Goal: Task Accomplishment & Management: Use online tool/utility

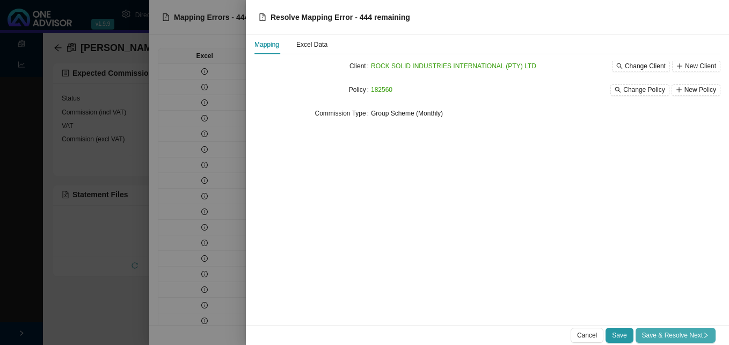
click at [670, 335] on span "Save & Resolve Next" at bounding box center [675, 335] width 67 height 11
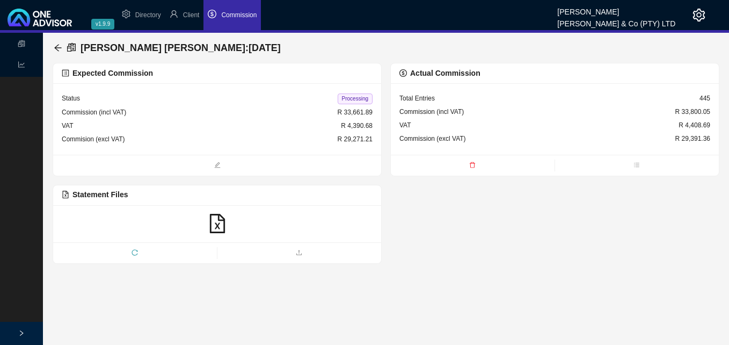
click at [207, 71] on div "Expected Commission" at bounding box center [217, 73] width 311 height 12
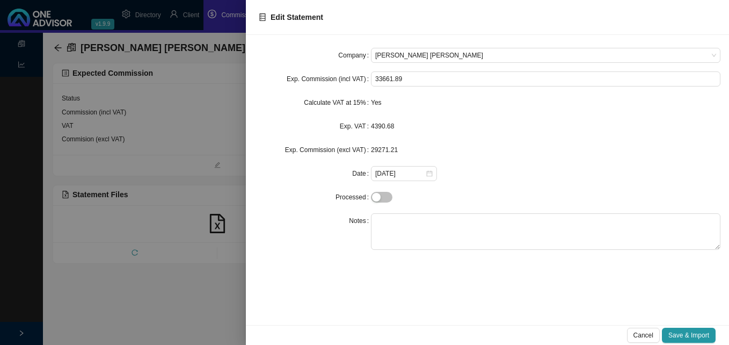
click at [210, 72] on div at bounding box center [364, 172] width 729 height 345
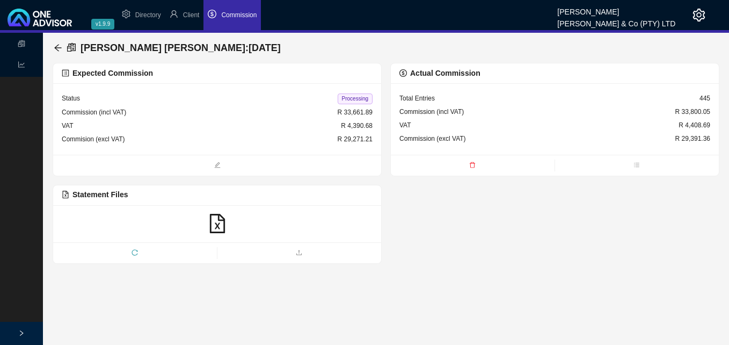
click at [260, 51] on div "[PERSON_NAME] [PERSON_NAME] : [DATE]" at bounding box center [386, 47] width 664 height 21
click at [80, 199] on span "Statement Files" at bounding box center [95, 194] width 66 height 9
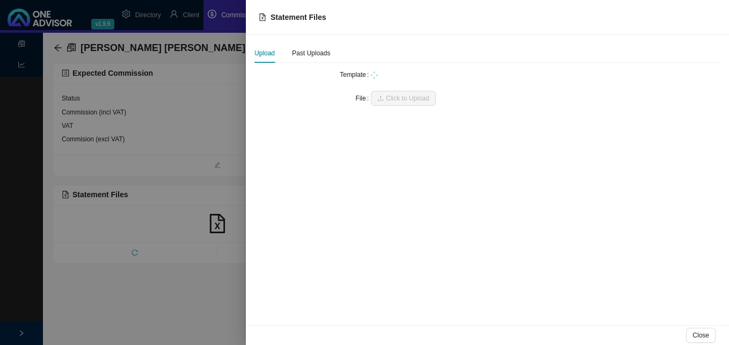
click at [86, 193] on div at bounding box center [364, 172] width 729 height 345
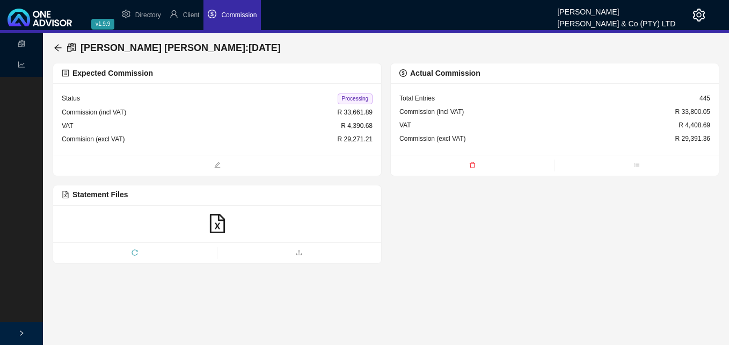
click at [87, 191] on span "Statement Files" at bounding box center [95, 194] width 66 height 9
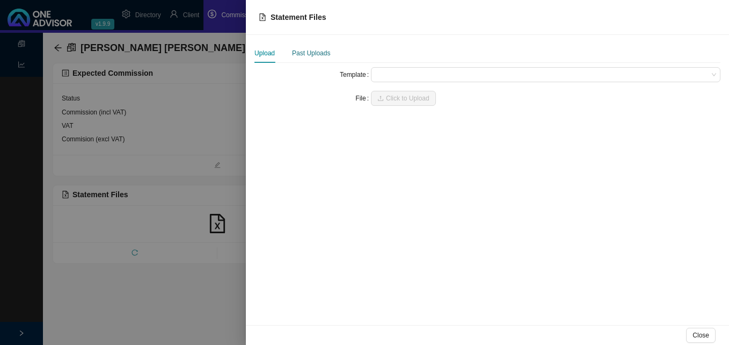
click at [308, 50] on div "Past Uploads" at bounding box center [311, 53] width 38 height 11
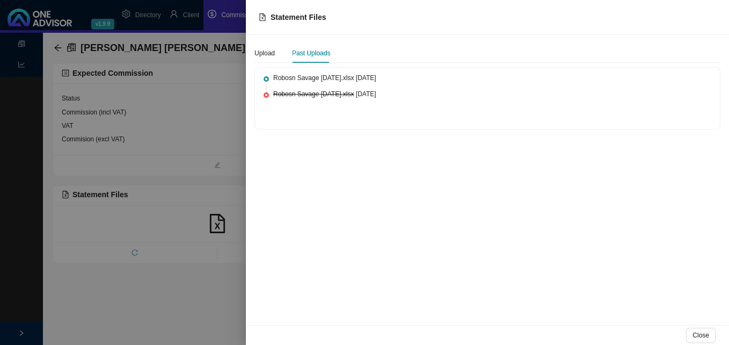
click at [235, 120] on div at bounding box center [364, 172] width 729 height 345
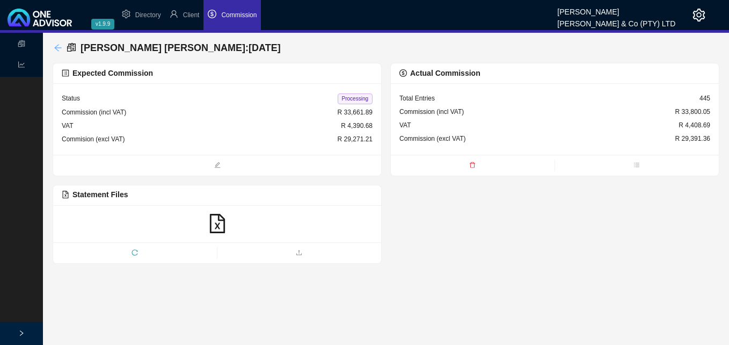
click at [57, 46] on icon "arrow-left" at bounding box center [58, 47] width 9 height 9
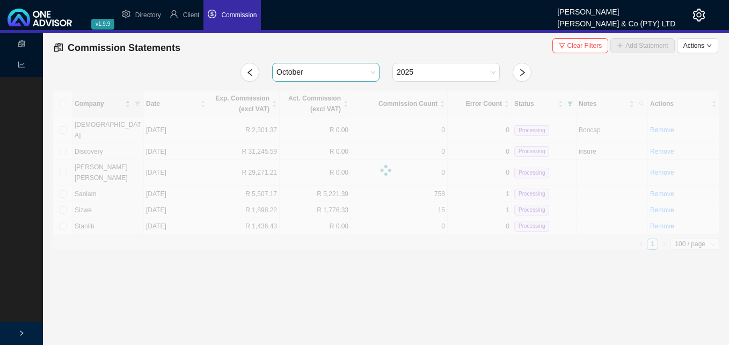
click at [374, 69] on span "October" at bounding box center [325, 72] width 99 height 18
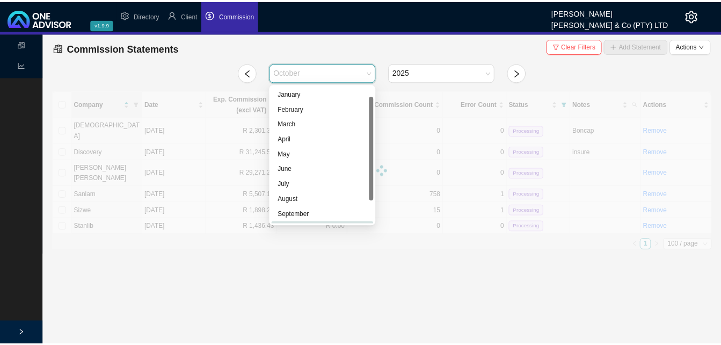
scroll to position [13, 0]
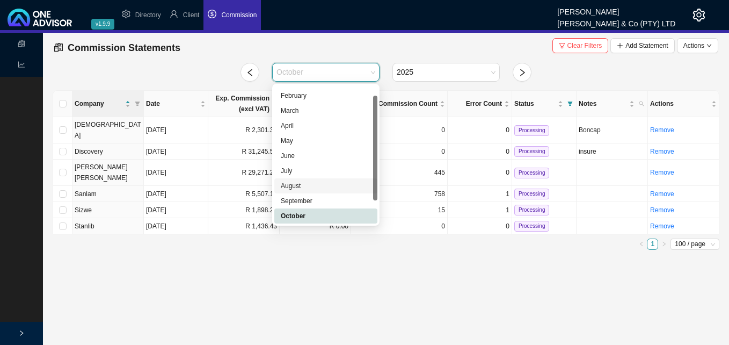
click at [305, 184] on div "August" at bounding box center [326, 185] width 90 height 11
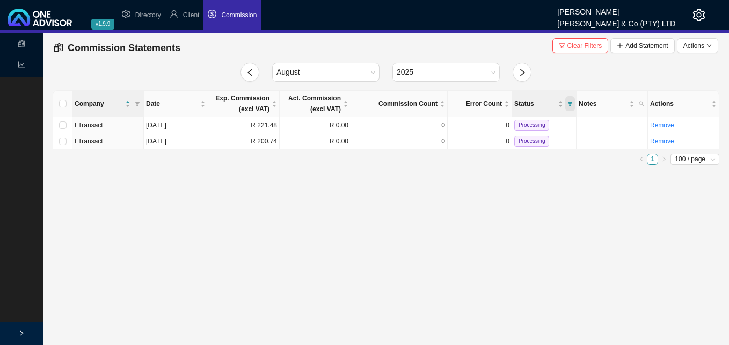
click at [569, 101] on icon "filter" at bounding box center [569, 103] width 5 height 5
click at [535, 126] on span "Processed" at bounding box center [542, 123] width 47 height 11
checkbox input "true"
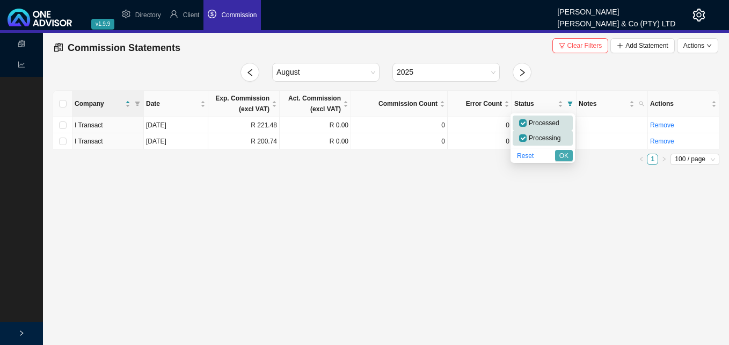
click at [564, 156] on span "OK" at bounding box center [563, 155] width 9 height 11
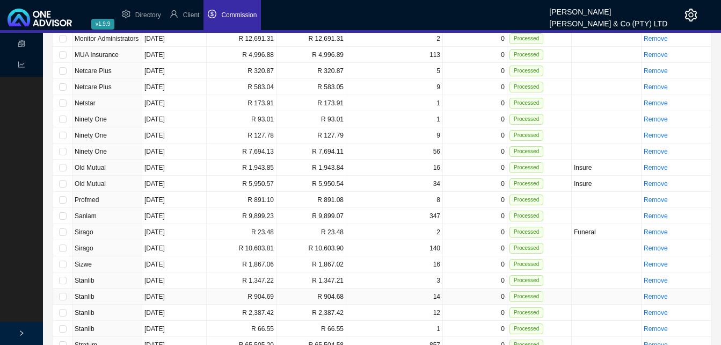
scroll to position [1423, 0]
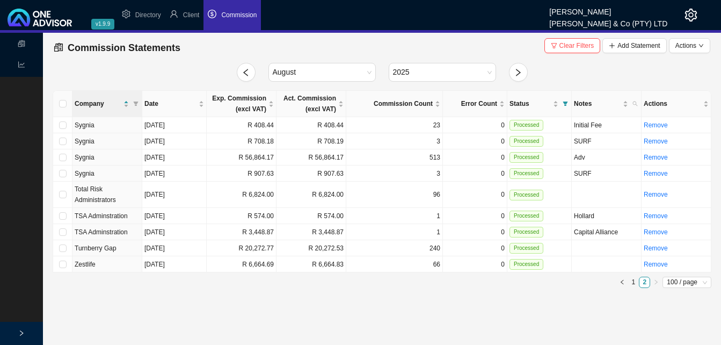
scroll to position [0, 0]
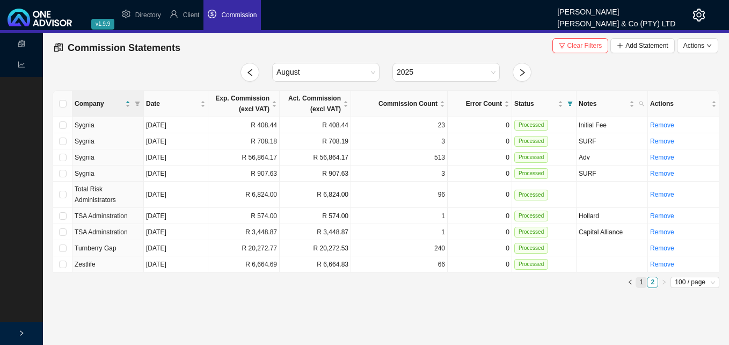
click at [641, 282] on link "1" at bounding box center [641, 282] width 10 height 10
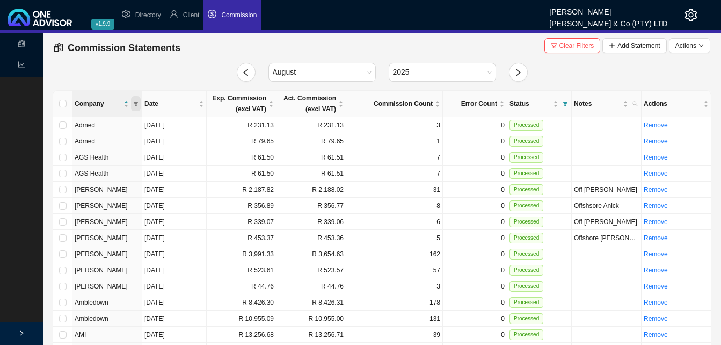
click at [136, 103] on icon "filter" at bounding box center [136, 103] width 5 height 4
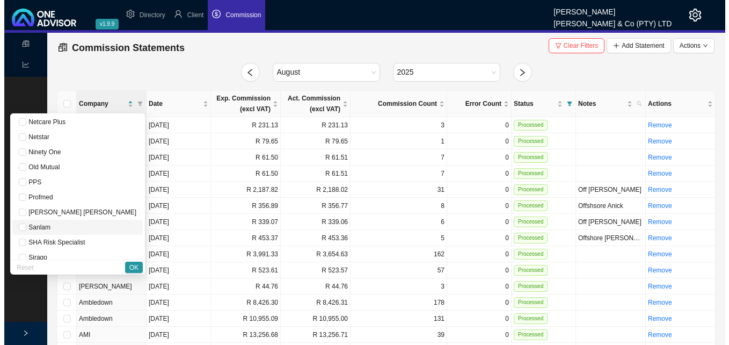
scroll to position [698, 0]
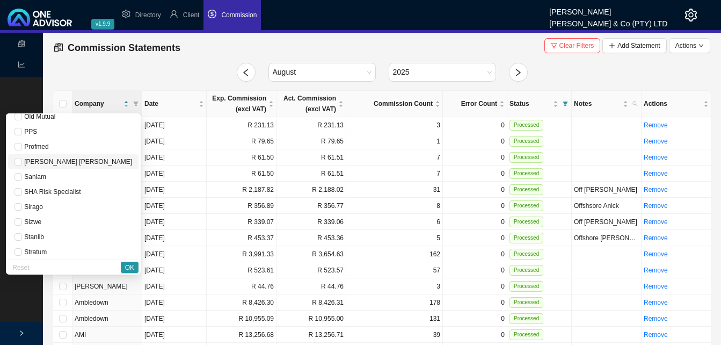
click at [96, 164] on span "[PERSON_NAME] [PERSON_NAME]" at bounding box center [73, 161] width 118 height 11
checkbox input "true"
click at [134, 266] on button "OK" at bounding box center [130, 266] width 18 height 11
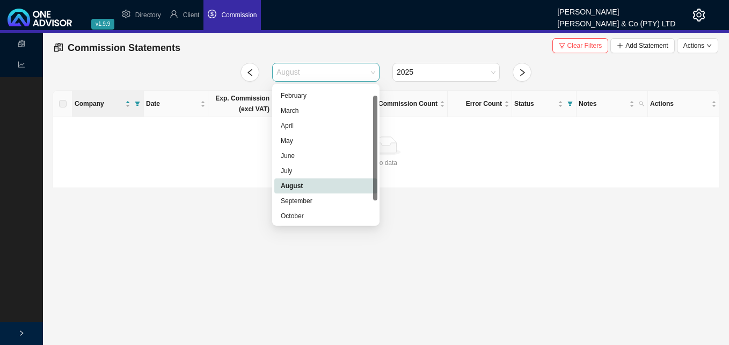
click at [372, 73] on span "August" at bounding box center [325, 72] width 99 height 18
click at [316, 199] on div "September" at bounding box center [326, 200] width 90 height 11
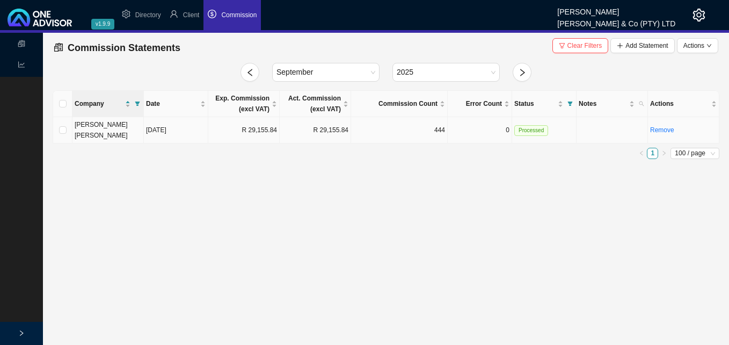
click at [274, 128] on td "R 29,155.84" at bounding box center [243, 130] width 71 height 26
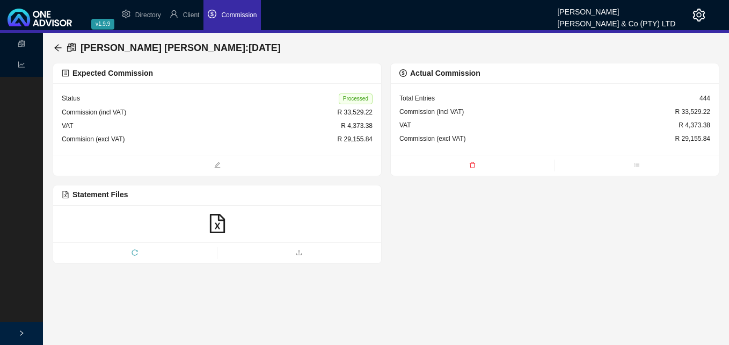
click at [267, 76] on div "Expected Commission" at bounding box center [217, 73] width 311 height 12
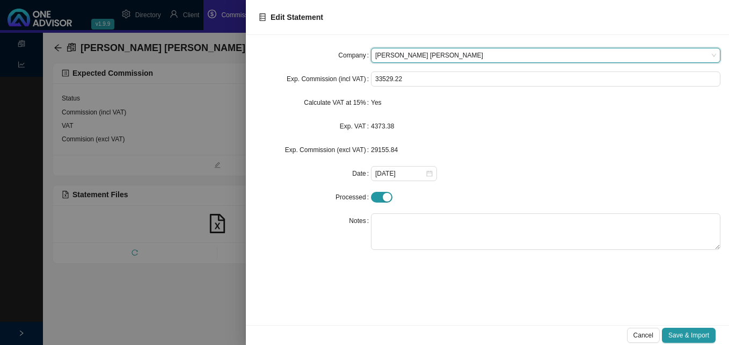
click at [219, 105] on div at bounding box center [364, 172] width 729 height 345
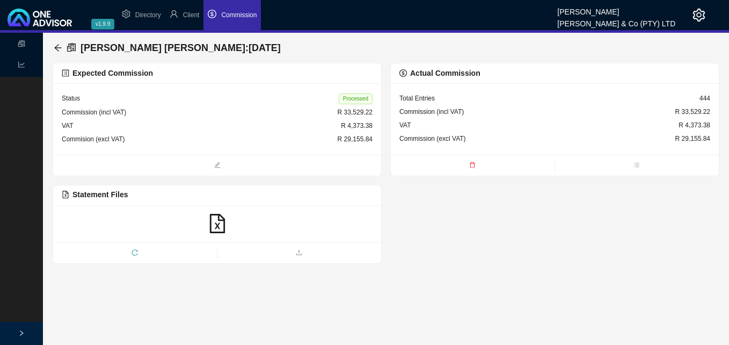
click at [92, 194] on span "Statement Files" at bounding box center [95, 194] width 66 height 9
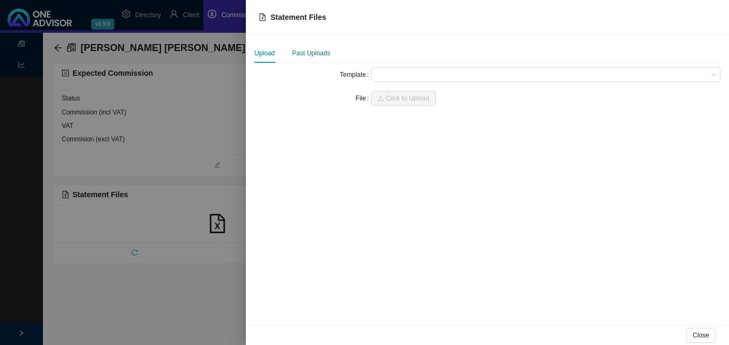
click at [319, 53] on div "Past Uploads" at bounding box center [311, 53] width 38 height 11
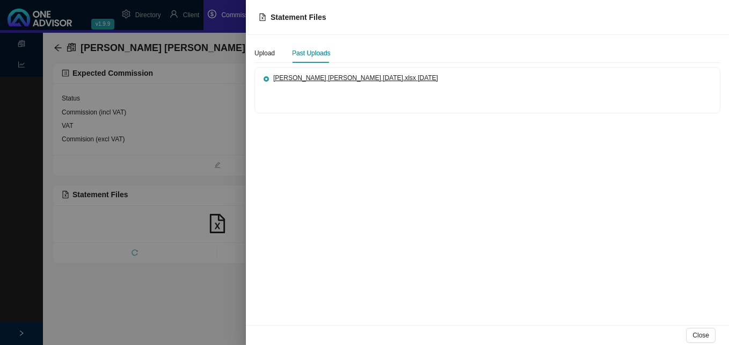
click at [343, 79] on span "[PERSON_NAME] [PERSON_NAME] [DATE].xlsx" at bounding box center [344, 78] width 143 height 8
click at [194, 244] on div at bounding box center [364, 172] width 729 height 345
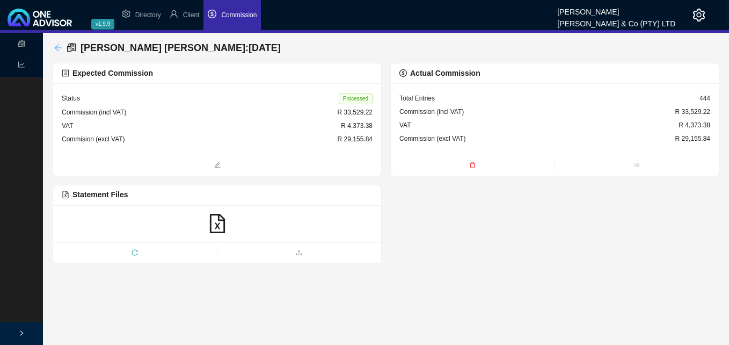
click at [57, 46] on icon "arrow-left" at bounding box center [57, 47] width 7 height 7
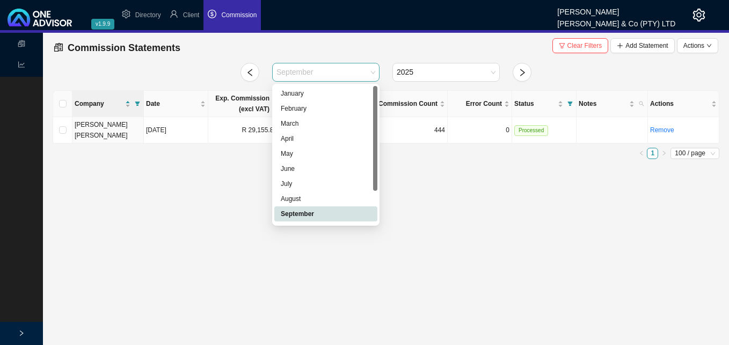
click at [371, 70] on span "September" at bounding box center [325, 72] width 99 height 18
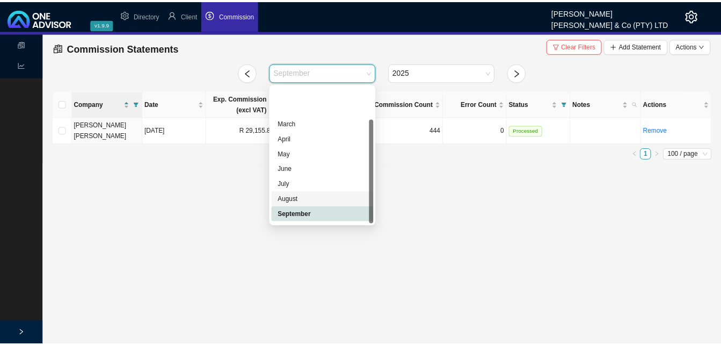
scroll to position [43, 0]
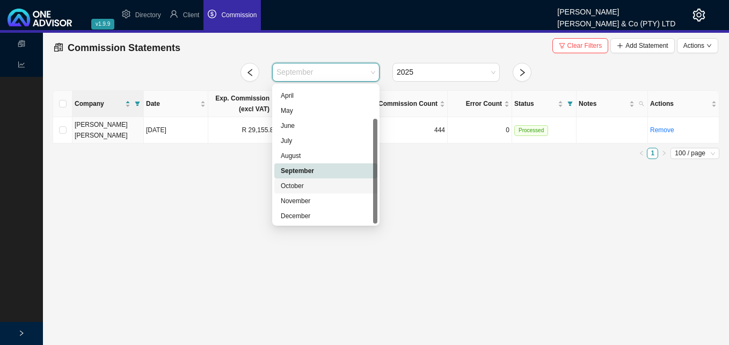
click at [321, 187] on div "October" at bounding box center [326, 185] width 90 height 11
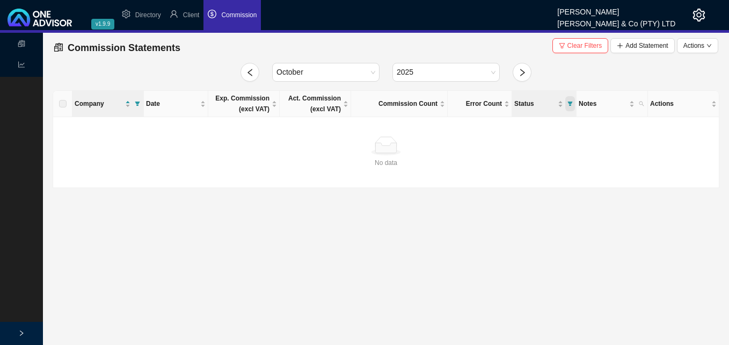
click at [571, 101] on icon "filter" at bounding box center [569, 103] width 5 height 5
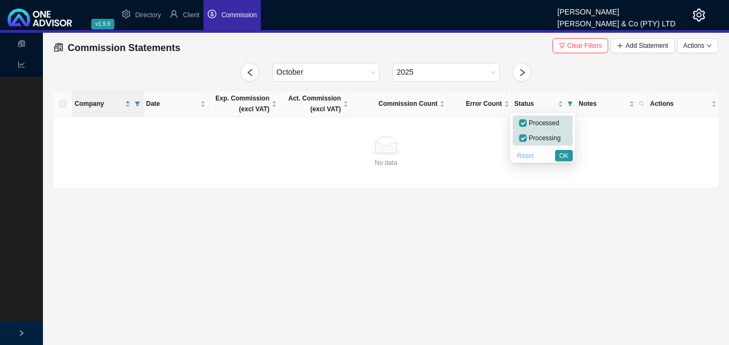
click at [527, 156] on span "Reset" at bounding box center [525, 155] width 17 height 11
checkbox input "false"
click at [556, 152] on button "OK" at bounding box center [564, 155] width 18 height 11
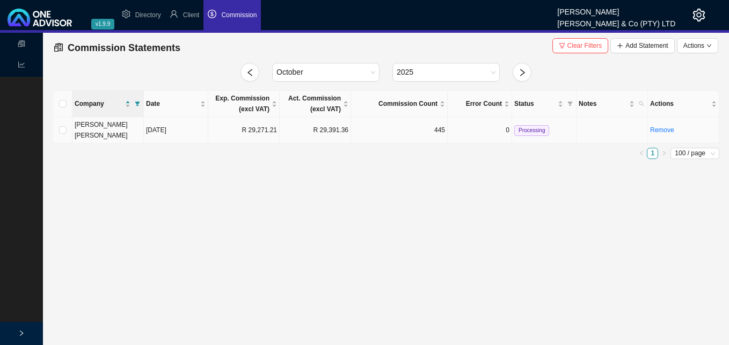
click at [262, 127] on td "R 29,271.21" at bounding box center [243, 130] width 71 height 26
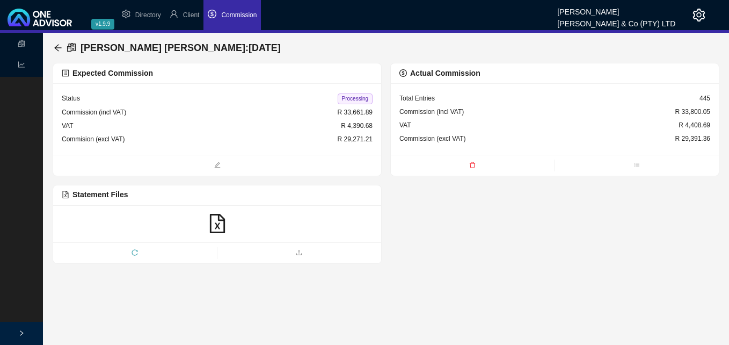
click at [474, 165] on icon "delete" at bounding box center [472, 165] width 6 height 6
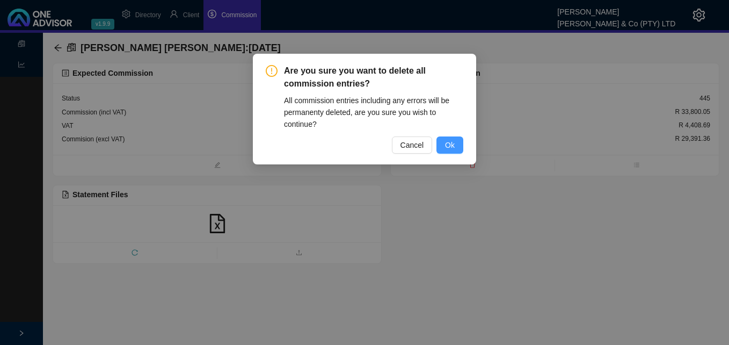
click at [453, 144] on span "Ok" at bounding box center [450, 145] width 10 height 12
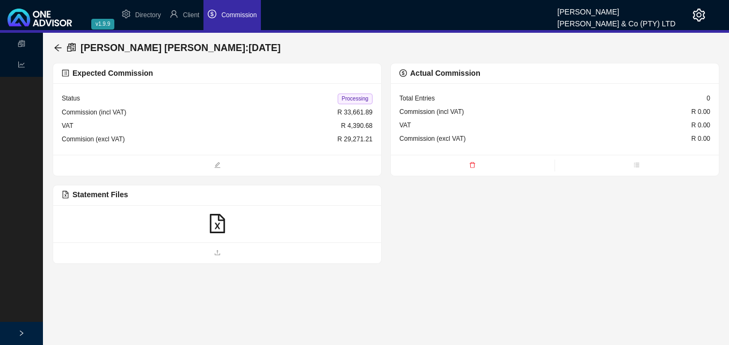
click at [218, 223] on icon "file-excel" at bounding box center [216, 223] width 15 height 19
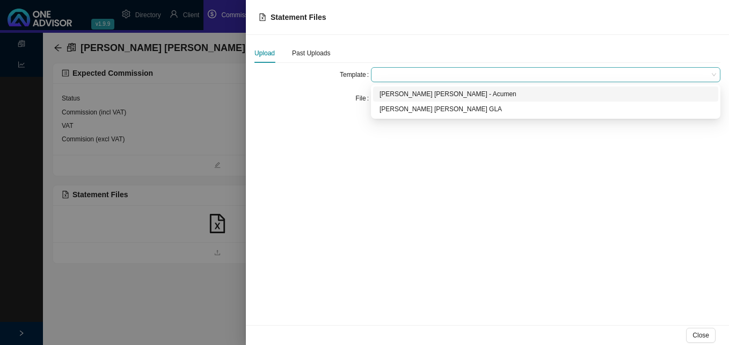
click at [386, 76] on span at bounding box center [545, 75] width 341 height 14
click at [389, 94] on div "[PERSON_NAME] [PERSON_NAME] - Acumen" at bounding box center [545, 94] width 332 height 11
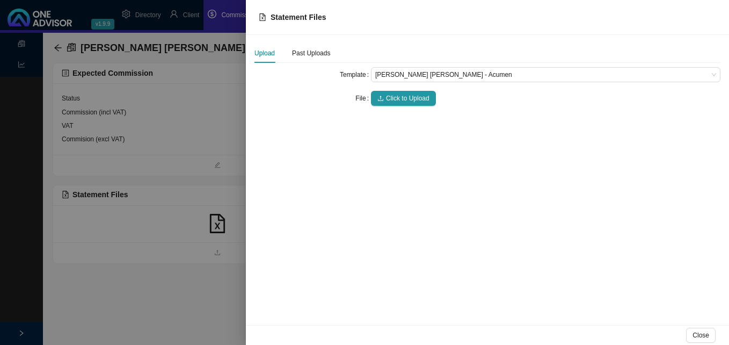
click at [389, 94] on span "Click to Upload" at bounding box center [407, 98] width 43 height 11
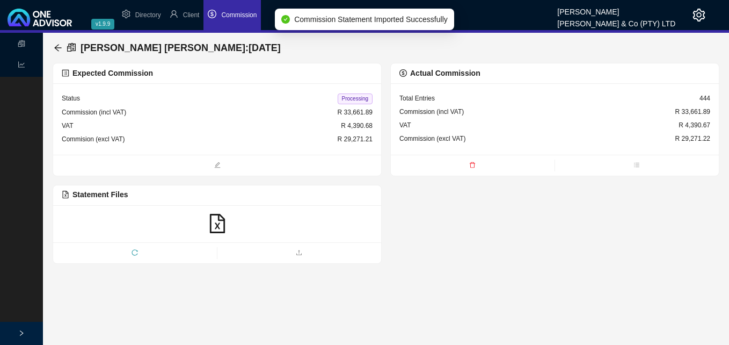
click at [342, 96] on span "Processing" at bounding box center [355, 98] width 35 height 11
click at [57, 48] on icon "arrow-left" at bounding box center [57, 47] width 7 height 7
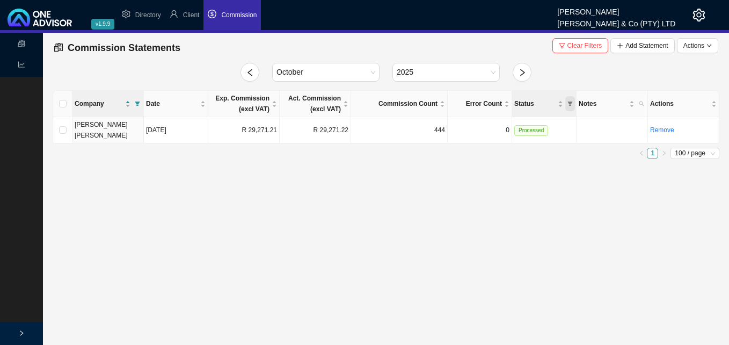
click at [572, 104] on icon "filter" at bounding box center [569, 103] width 5 height 5
click at [540, 139] on span "Processing" at bounding box center [543, 138] width 34 height 8
checkbox input "true"
click at [563, 156] on span "OK" at bounding box center [563, 155] width 9 height 11
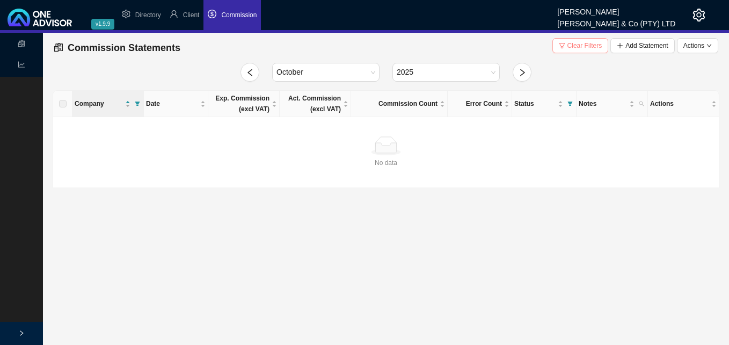
drag, startPoint x: 576, startPoint y: 43, endPoint x: 588, endPoint y: 64, distance: 24.2
click at [576, 43] on span "Clear Filters" at bounding box center [584, 45] width 35 height 11
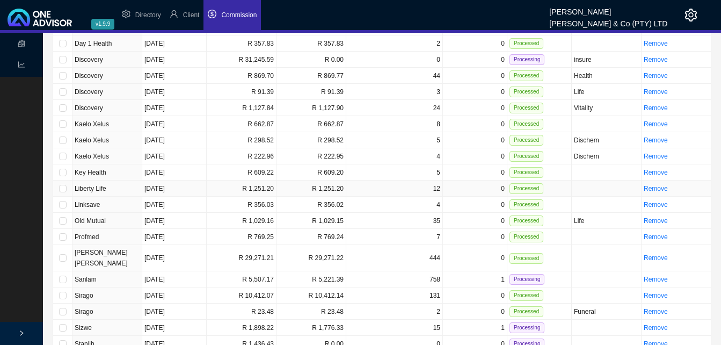
scroll to position [243, 0]
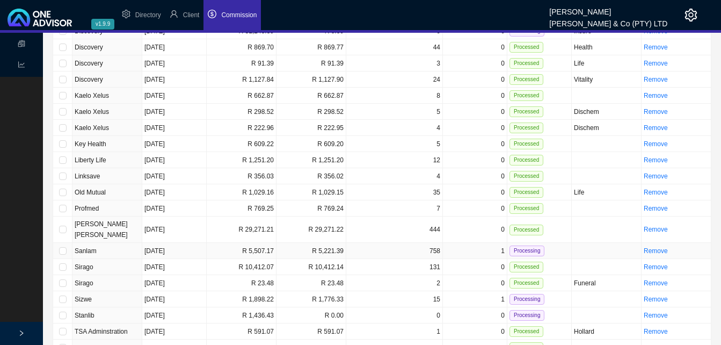
click at [327, 243] on td "R 5,221.39" at bounding box center [311, 251] width 70 height 16
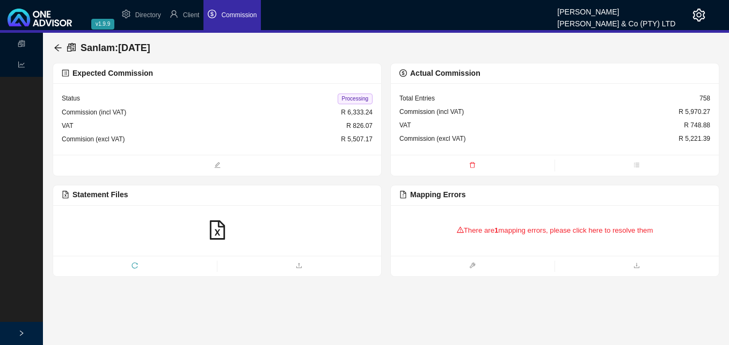
click at [541, 227] on div "There are 1 mapping errors, please click here to resolve them" at bounding box center [554, 230] width 311 height 33
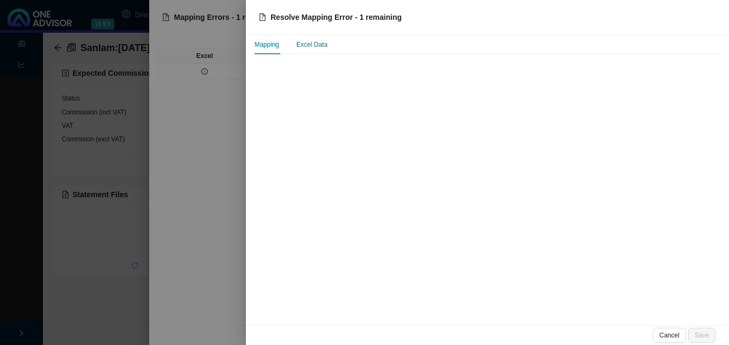
click at [313, 46] on div "Excel Data" at bounding box center [311, 44] width 31 height 11
drag, startPoint x: 313, startPoint y: 46, endPoint x: 305, endPoint y: 46, distance: 7.5
click at [313, 46] on div "Excel Data" at bounding box center [311, 44] width 31 height 11
click at [257, 42] on div "Mapping" at bounding box center [266, 44] width 25 height 11
click at [229, 55] on div at bounding box center [364, 172] width 729 height 345
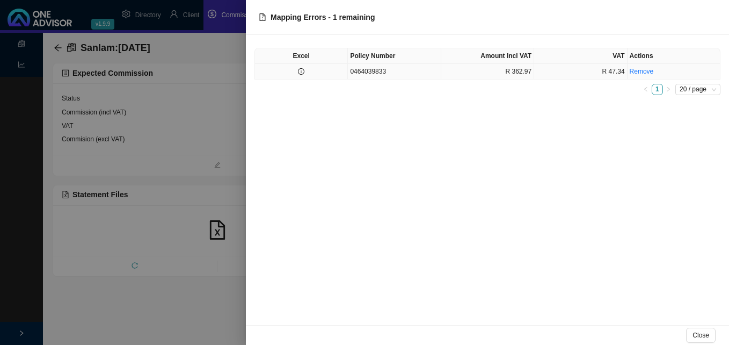
click at [313, 70] on td at bounding box center [301, 72] width 93 height 16
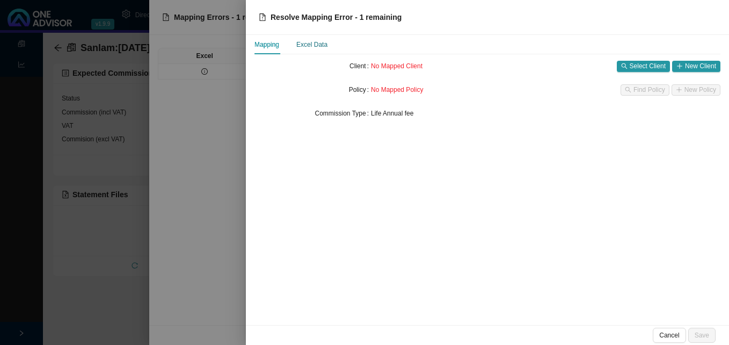
click at [322, 46] on div "Excel Data" at bounding box center [311, 44] width 31 height 11
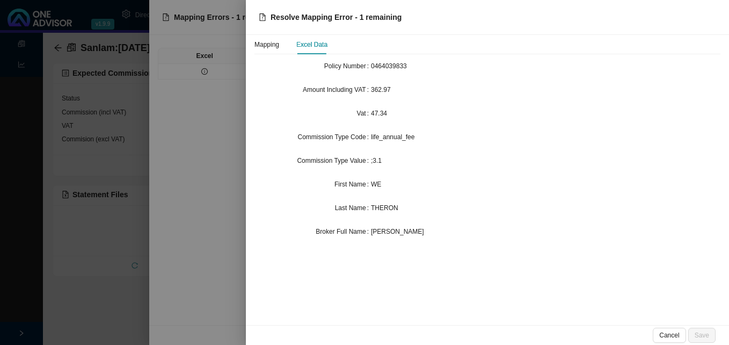
click at [160, 168] on div at bounding box center [364, 172] width 729 height 345
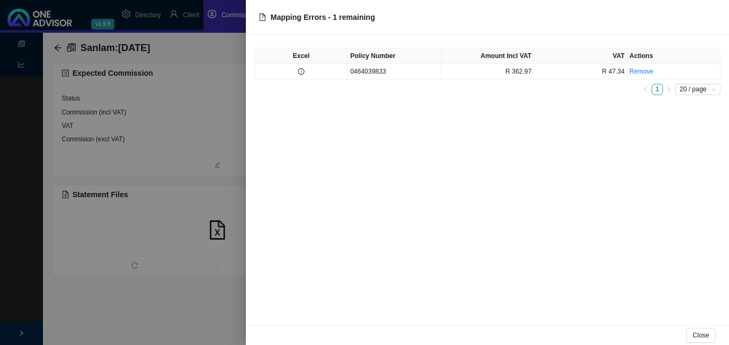
click at [235, 184] on div at bounding box center [364, 172] width 729 height 345
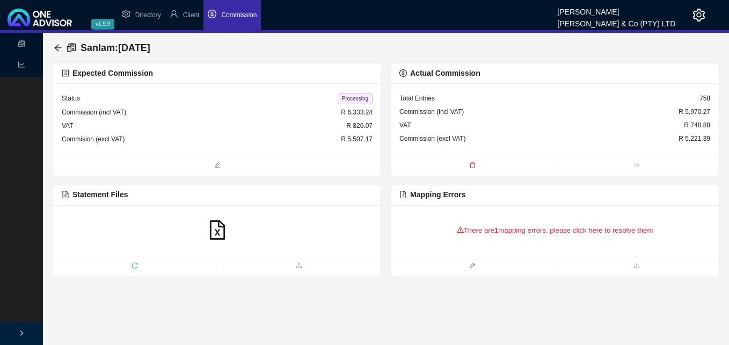
click at [475, 229] on div "There are 1 mapping errors, please click here to resolve them" at bounding box center [554, 230] width 311 height 33
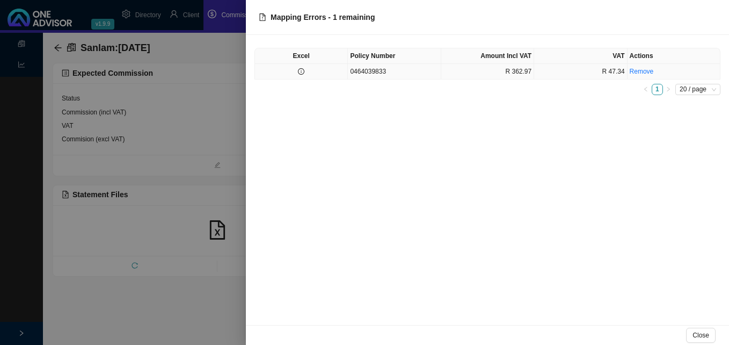
click at [364, 76] on td "0464039833" at bounding box center [394, 72] width 93 height 16
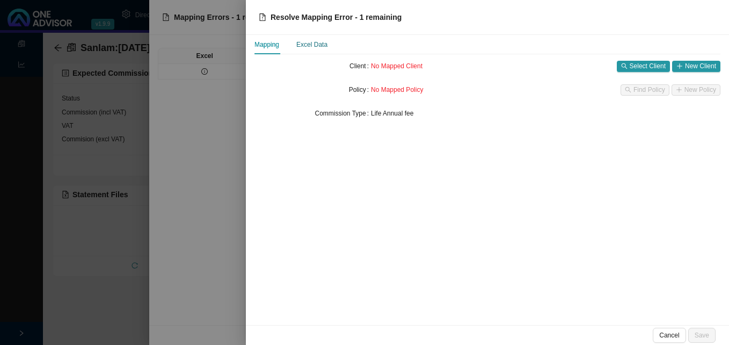
click at [324, 47] on div "Excel Data" at bounding box center [311, 44] width 31 height 11
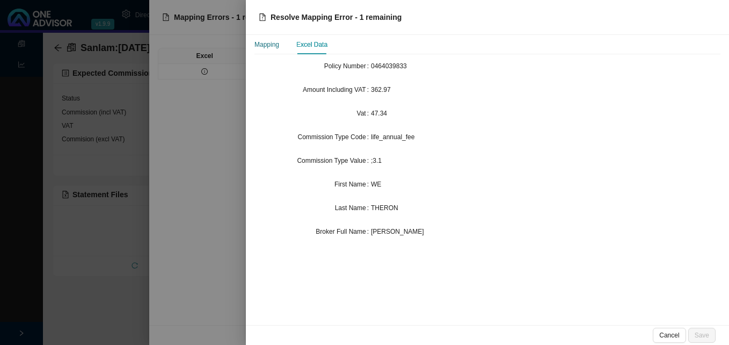
click at [269, 44] on div "Mapping" at bounding box center [266, 44] width 25 height 11
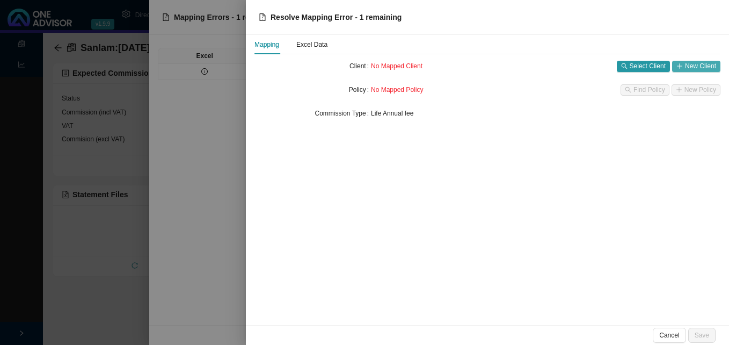
click at [696, 63] on span "New Client" at bounding box center [700, 66] width 31 height 11
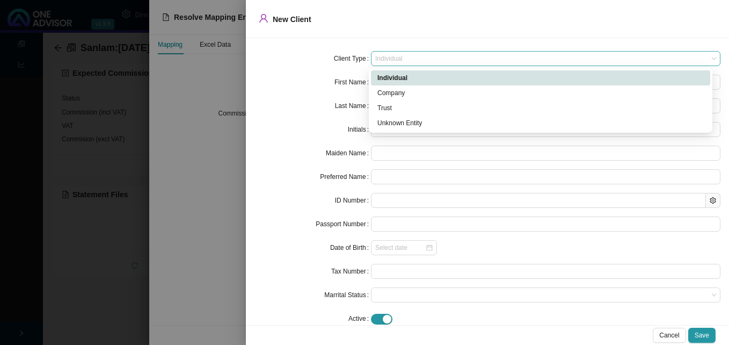
click at [434, 59] on span "Individual" at bounding box center [545, 59] width 341 height 14
click at [439, 125] on div "Unknown Entity" at bounding box center [540, 123] width 326 height 11
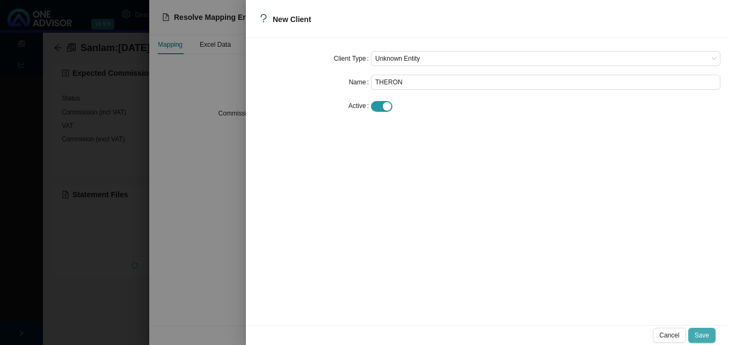
click at [702, 333] on span "Save" at bounding box center [701, 335] width 14 height 11
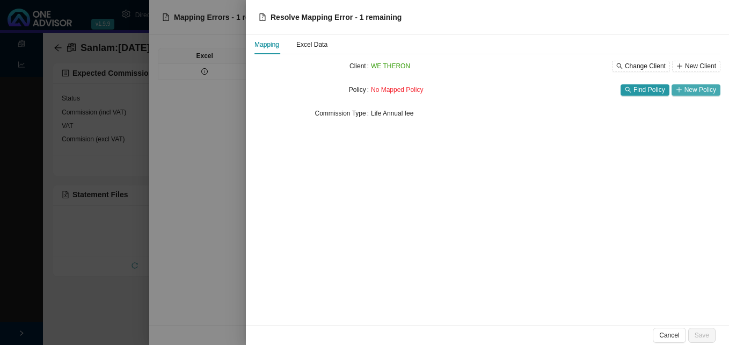
click at [690, 91] on span "New Policy" at bounding box center [700, 89] width 32 height 11
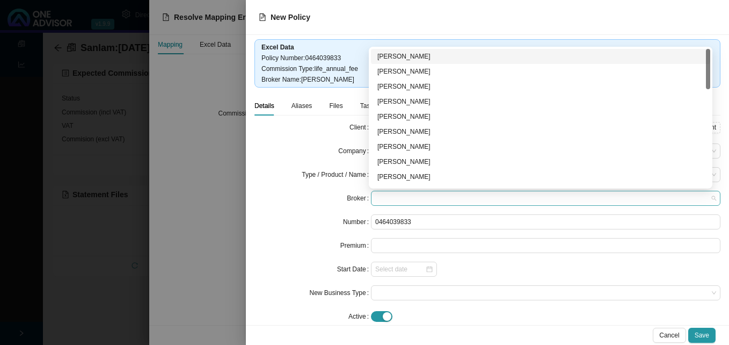
click at [405, 200] on span at bounding box center [545, 198] width 341 height 14
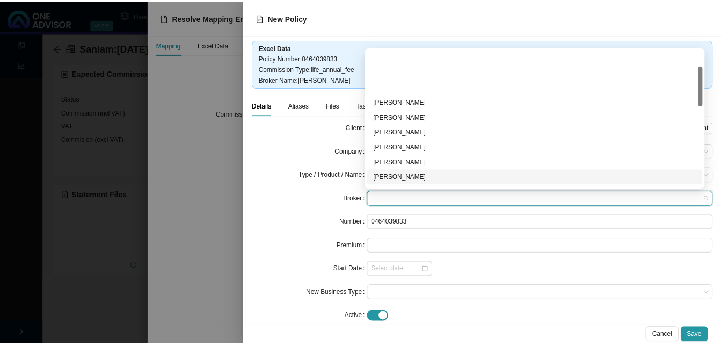
scroll to position [54, 0]
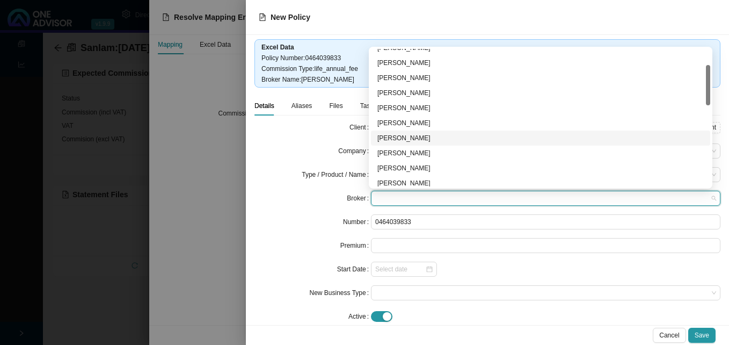
click at [427, 136] on div "[PERSON_NAME]" at bounding box center [540, 138] width 326 height 11
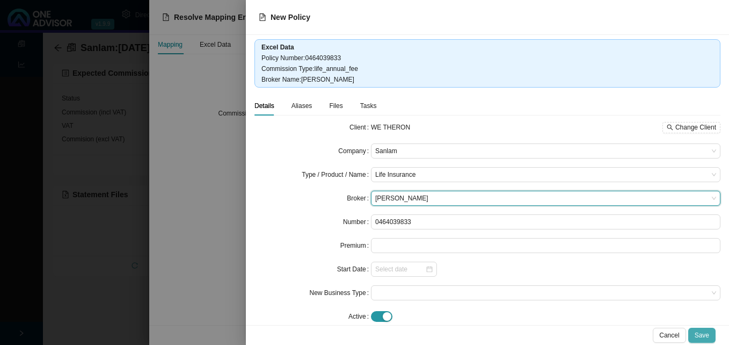
click at [707, 335] on span "Save" at bounding box center [701, 335] width 14 height 11
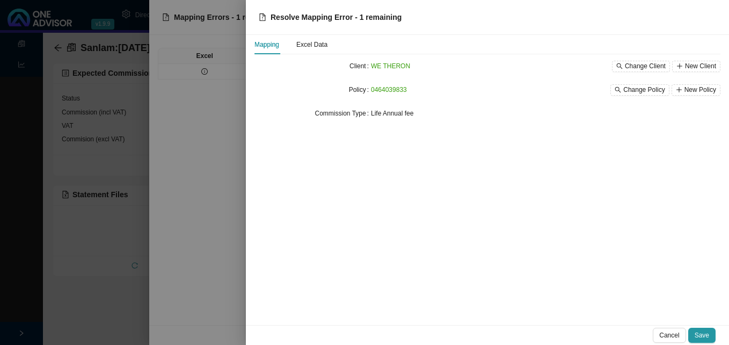
click at [705, 330] on span "Save" at bounding box center [701, 335] width 14 height 11
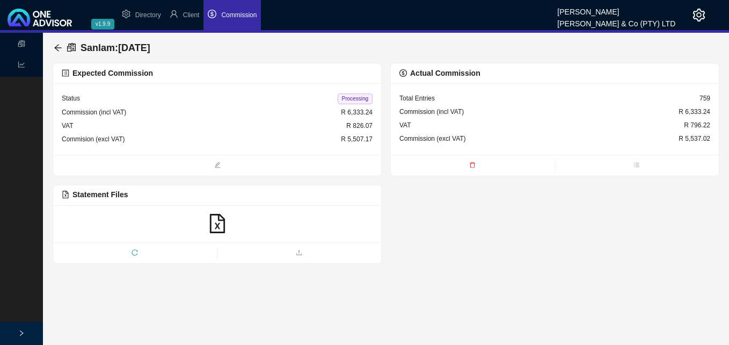
click at [352, 99] on span "Processing" at bounding box center [355, 98] width 35 height 11
click at [56, 46] on icon "arrow-left" at bounding box center [57, 47] width 7 height 7
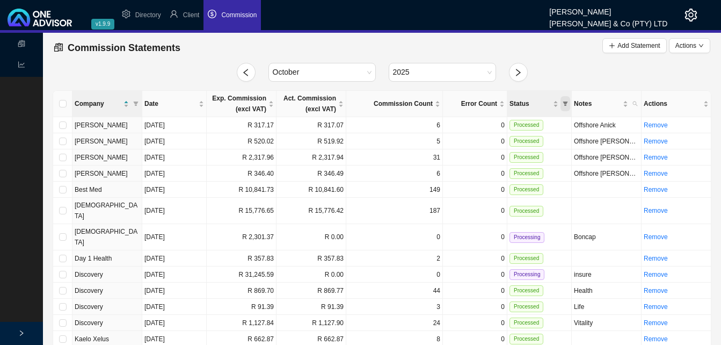
click at [566, 103] on icon "filter" at bounding box center [565, 103] width 5 height 4
click at [544, 135] on span "Processing" at bounding box center [539, 138] width 34 height 8
checkbox input "true"
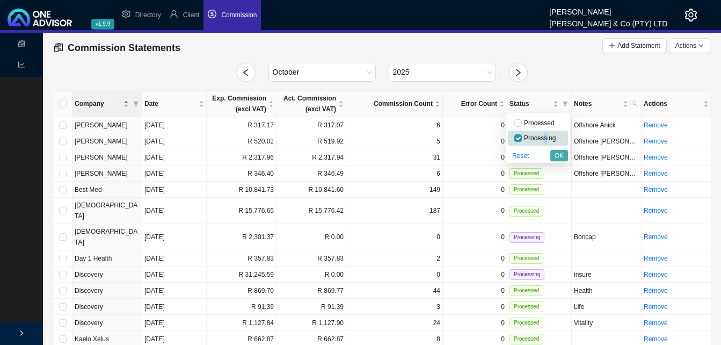
drag, startPoint x: 544, startPoint y: 135, endPoint x: 562, endPoint y: 158, distance: 29.4
click at [562, 158] on span "OK" at bounding box center [558, 155] width 9 height 11
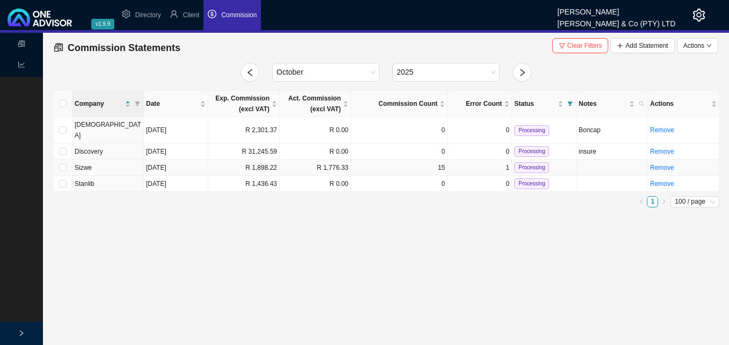
click at [266, 159] on td "R 1,898.22" at bounding box center [243, 167] width 71 height 16
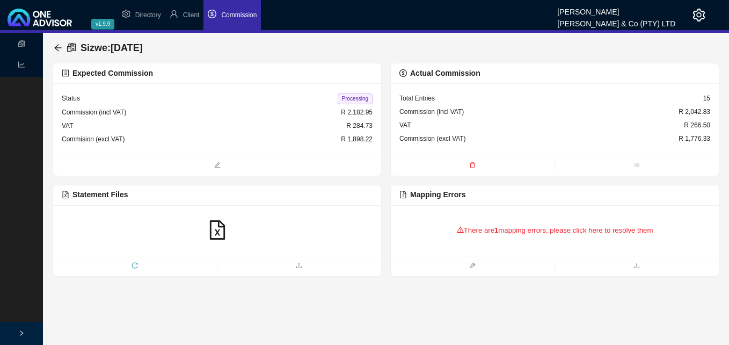
click at [539, 233] on div "There are 1 mapping errors, please click here to resolve them" at bounding box center [554, 230] width 311 height 33
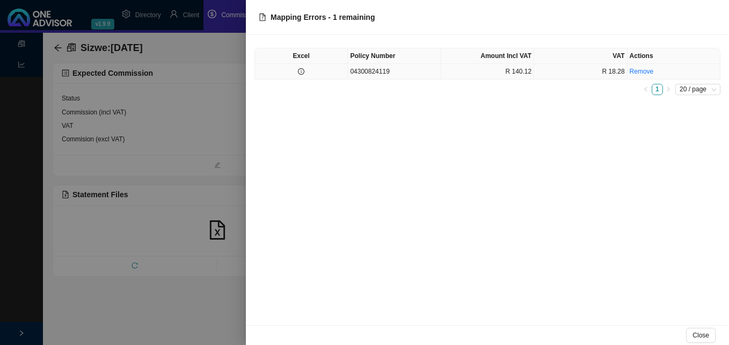
click at [430, 70] on td "04300824119" at bounding box center [394, 72] width 93 height 16
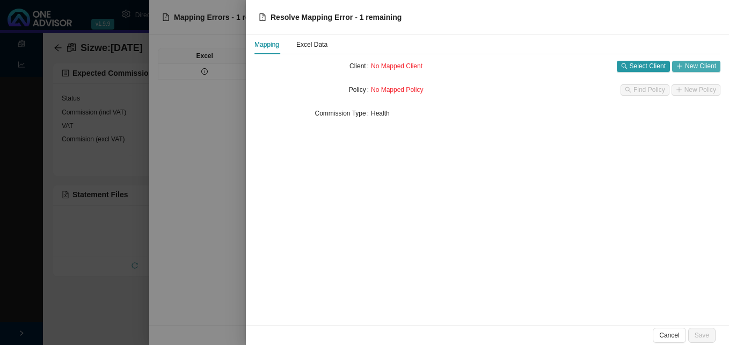
click at [694, 65] on span "New Client" at bounding box center [700, 66] width 31 height 11
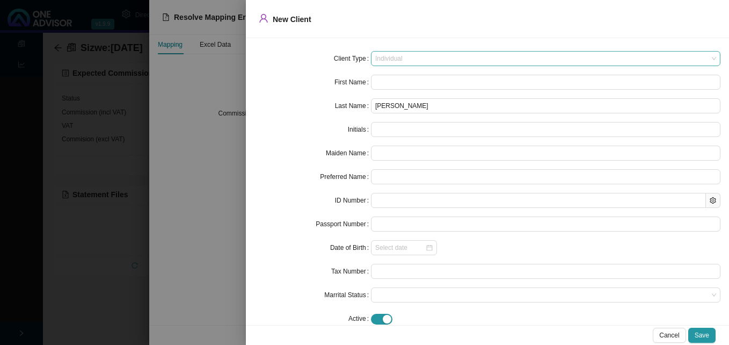
click at [457, 57] on span "Individual" at bounding box center [545, 59] width 341 height 14
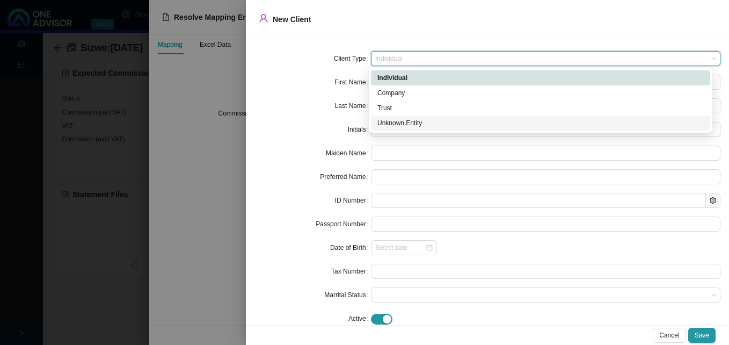
click at [447, 127] on div "Unknown Entity" at bounding box center [540, 123] width 326 height 11
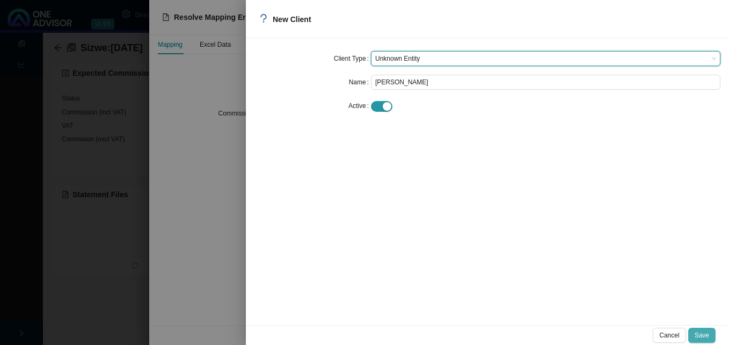
click at [703, 332] on span "Save" at bounding box center [701, 335] width 14 height 11
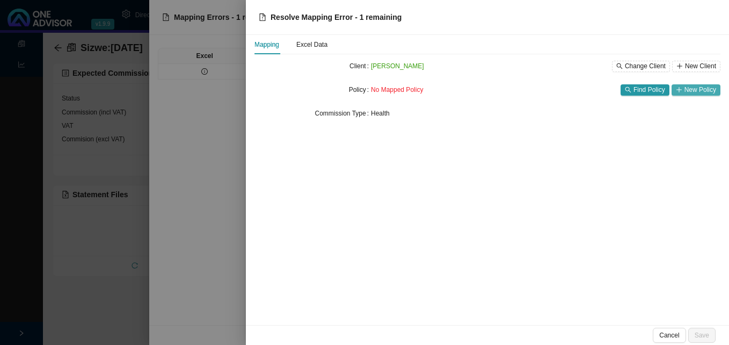
click at [693, 92] on span "New Policy" at bounding box center [700, 89] width 32 height 11
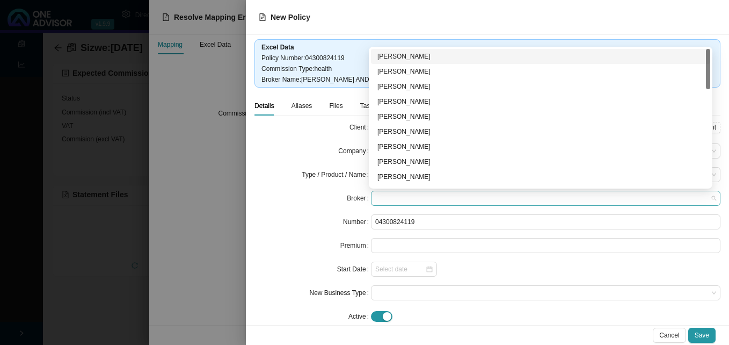
click at [400, 197] on span at bounding box center [545, 198] width 341 height 14
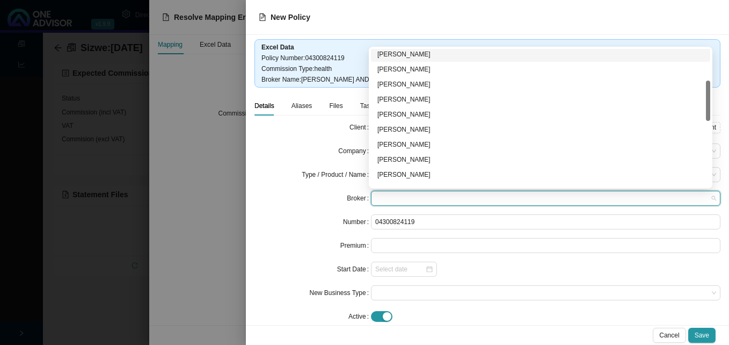
scroll to position [161, 0]
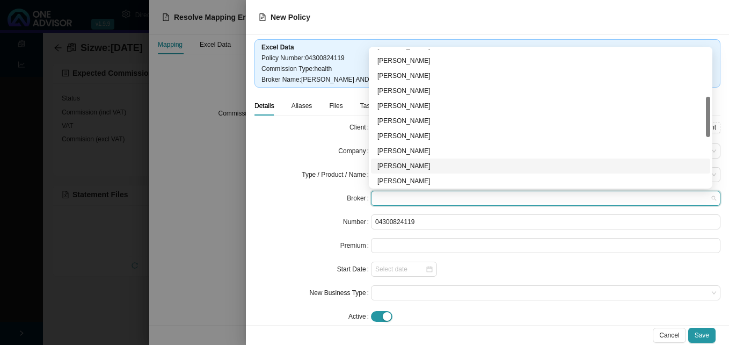
click at [426, 166] on div "[PERSON_NAME]" at bounding box center [540, 165] width 326 height 11
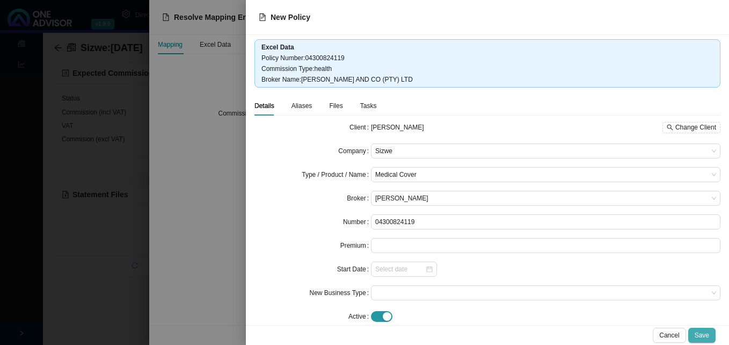
click at [707, 334] on span "Save" at bounding box center [701, 335] width 14 height 11
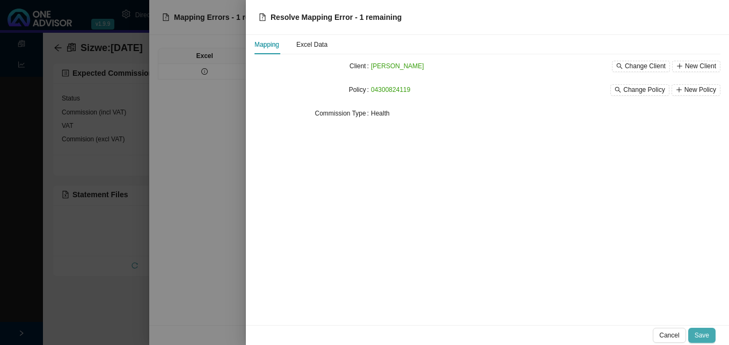
click at [701, 332] on span "Save" at bounding box center [701, 335] width 14 height 11
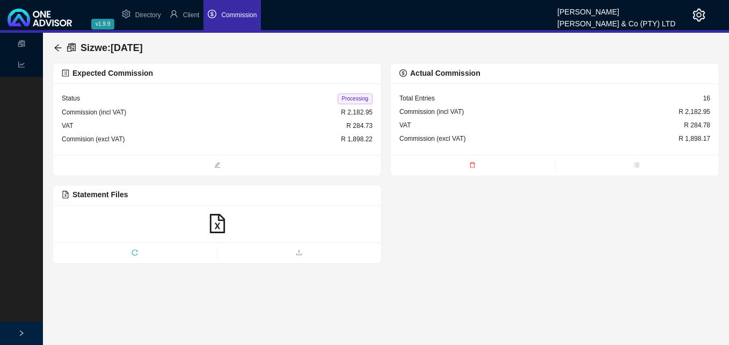
click at [350, 97] on span "Processing" at bounding box center [355, 98] width 35 height 11
click at [57, 48] on icon "arrow-left" at bounding box center [57, 47] width 7 height 7
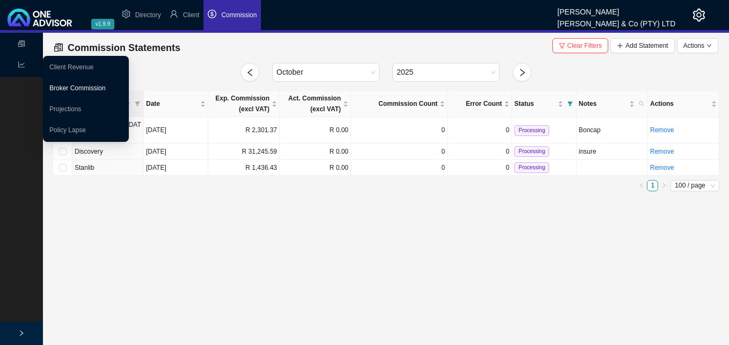
click at [68, 84] on link "Broker Commission" at bounding box center [77, 88] width 56 height 8
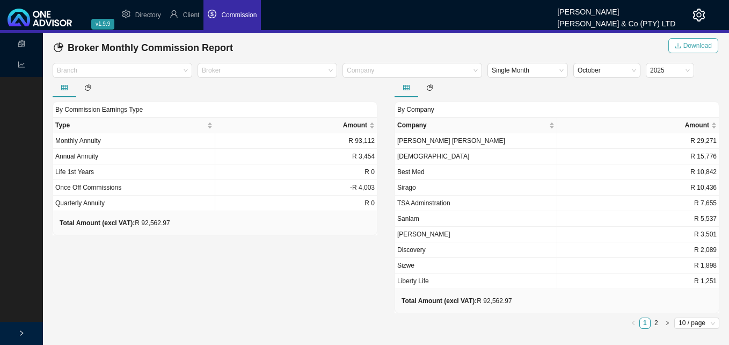
click at [694, 48] on span "Download" at bounding box center [697, 45] width 28 height 11
